Goal: Task Accomplishment & Management: Manage account settings

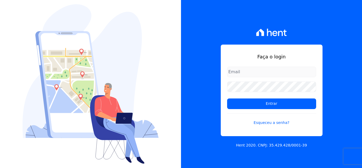
click at [253, 71] on input "email" at bounding box center [271, 72] width 89 height 11
type input "[EMAIL_ADDRESS][DOMAIN_NAME]"
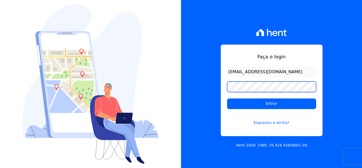
click at [227, 98] on input "Entrar" at bounding box center [271, 103] width 89 height 11
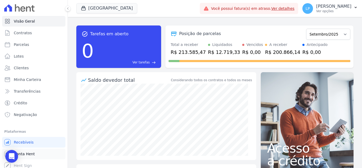
click at [30, 152] on span "Conta Hent" at bounding box center [24, 153] width 21 height 5
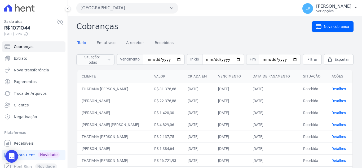
click at [26, 29] on span "R$ 10.710,44" at bounding box center [30, 27] width 53 height 7
click at [125, 12] on button "Estação Nogueira" at bounding box center [127, 8] width 102 height 11
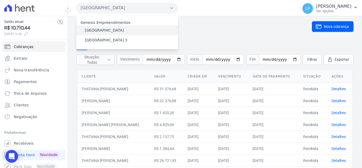
click at [99, 30] on label "Estação Nogueira" at bounding box center [104, 31] width 39 height 6
click at [0, 0] on input "Estação Nogueira" at bounding box center [0, 0] width 0 height 0
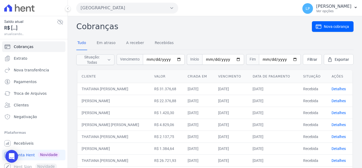
click at [122, 10] on button "Estação Nogueira" at bounding box center [127, 8] width 102 height 11
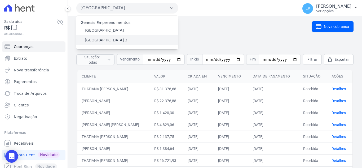
click at [109, 44] on div "Estação Nogueira 3" at bounding box center [127, 40] width 102 height 10
click at [109, 43] on div "Estação Nogueira 3" at bounding box center [127, 40] width 102 height 10
click at [109, 40] on label "Estação Nogueira 3" at bounding box center [106, 40] width 43 height 6
click at [0, 0] on input "Estação Nogueira 3" at bounding box center [0, 0] width 0 height 0
